Goal: Check status: Check status

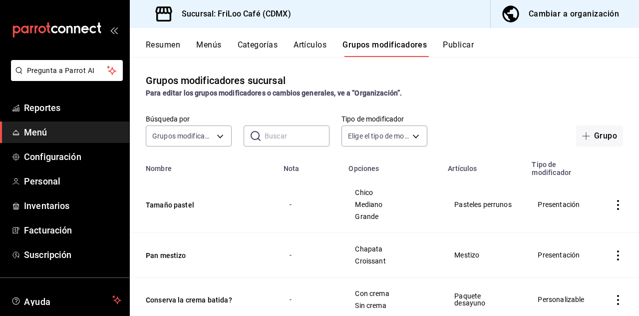
click at [50, 107] on span "Reportes" at bounding box center [72, 107] width 97 height 13
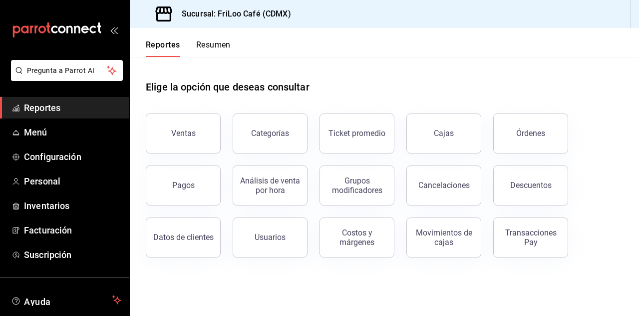
click at [536, 228] on div "Transacciones Pay" at bounding box center [531, 237] width 62 height 19
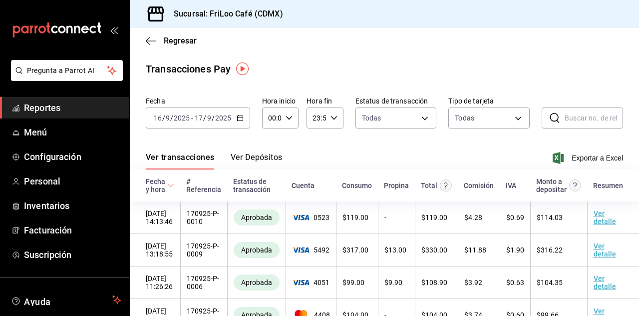
click at [239, 119] on icon "button" at bounding box center [240, 117] width 7 height 7
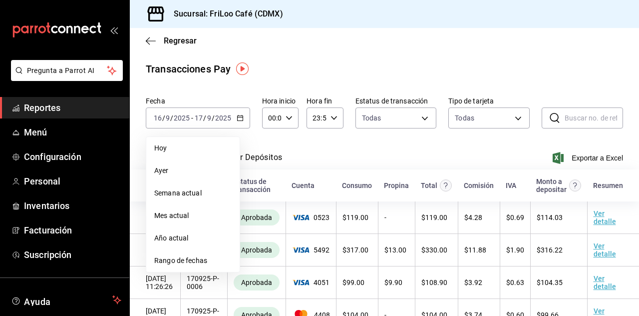
click at [179, 147] on span "Hoy" at bounding box center [192, 148] width 77 height 10
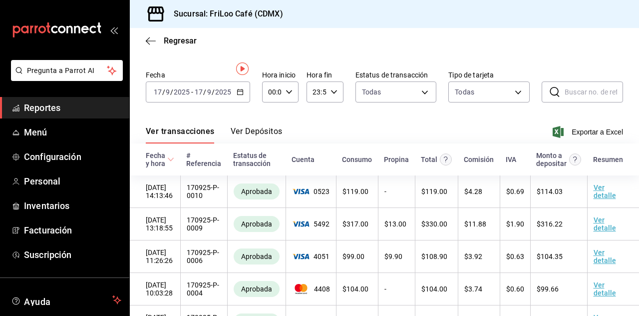
scroll to position [47, 0]
